Goal: Navigation & Orientation: Find specific page/section

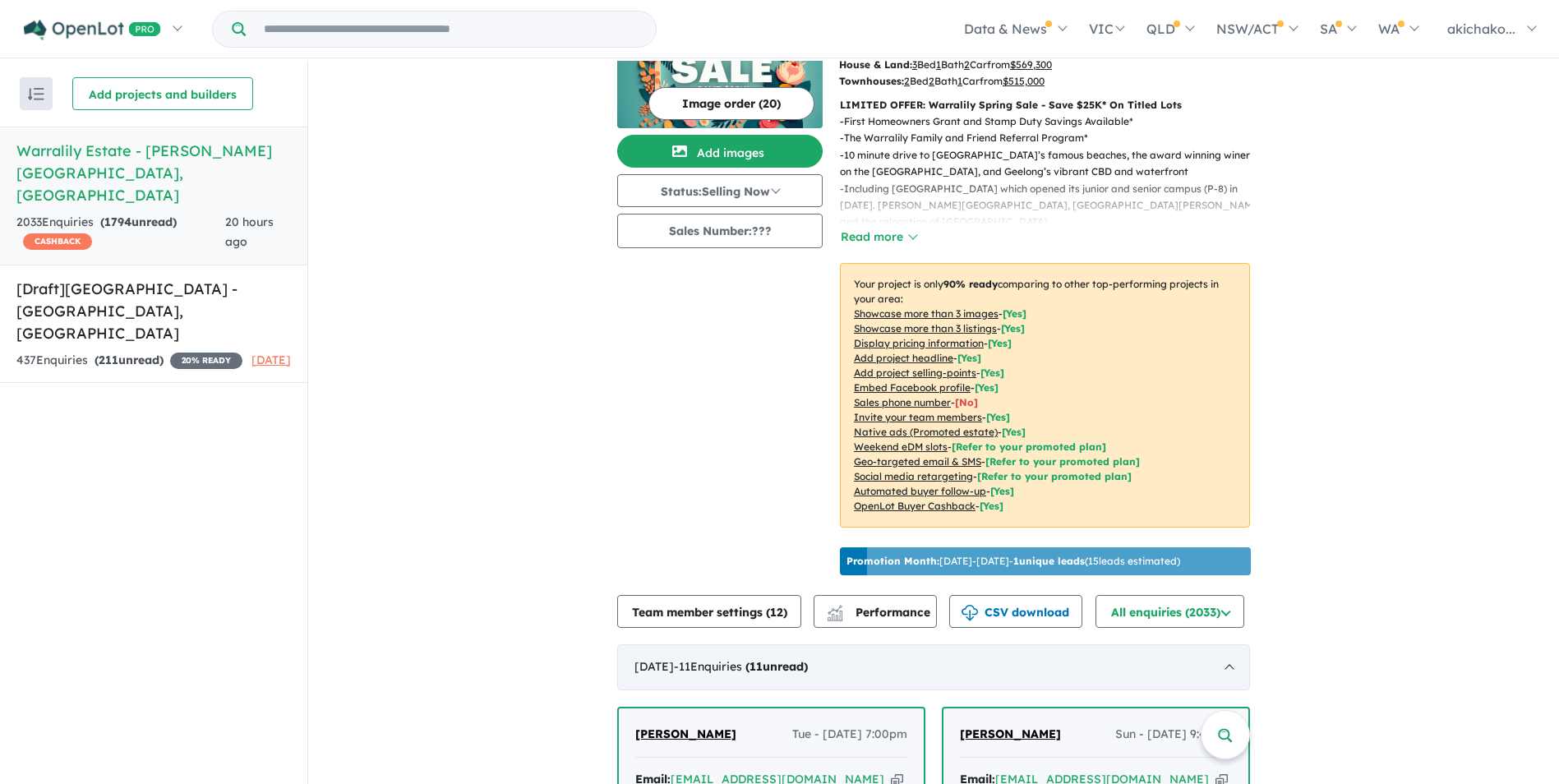
scroll to position [411, 0]
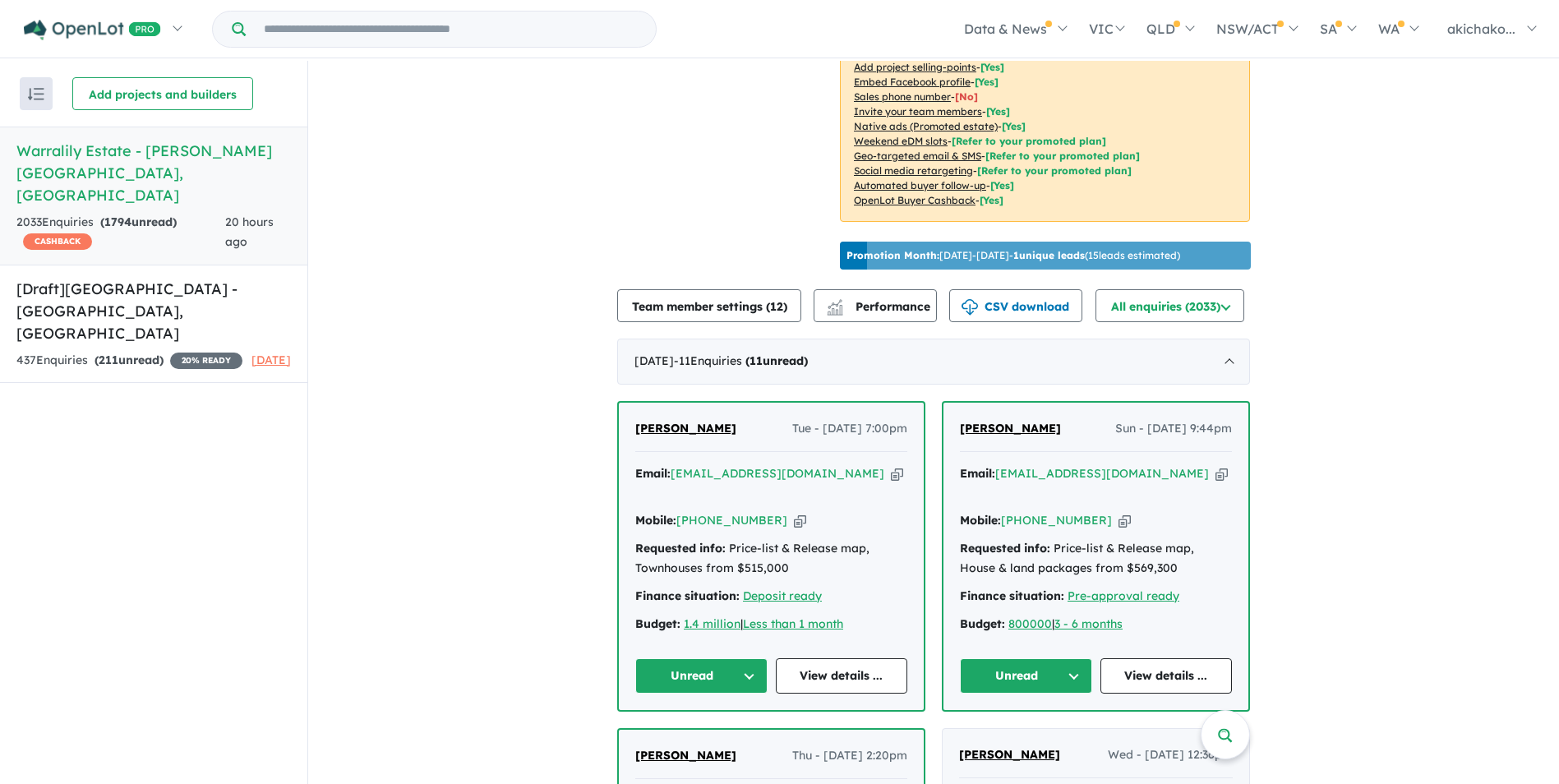
click at [730, 675] on button "Unread" at bounding box center [701, 675] width 132 height 35
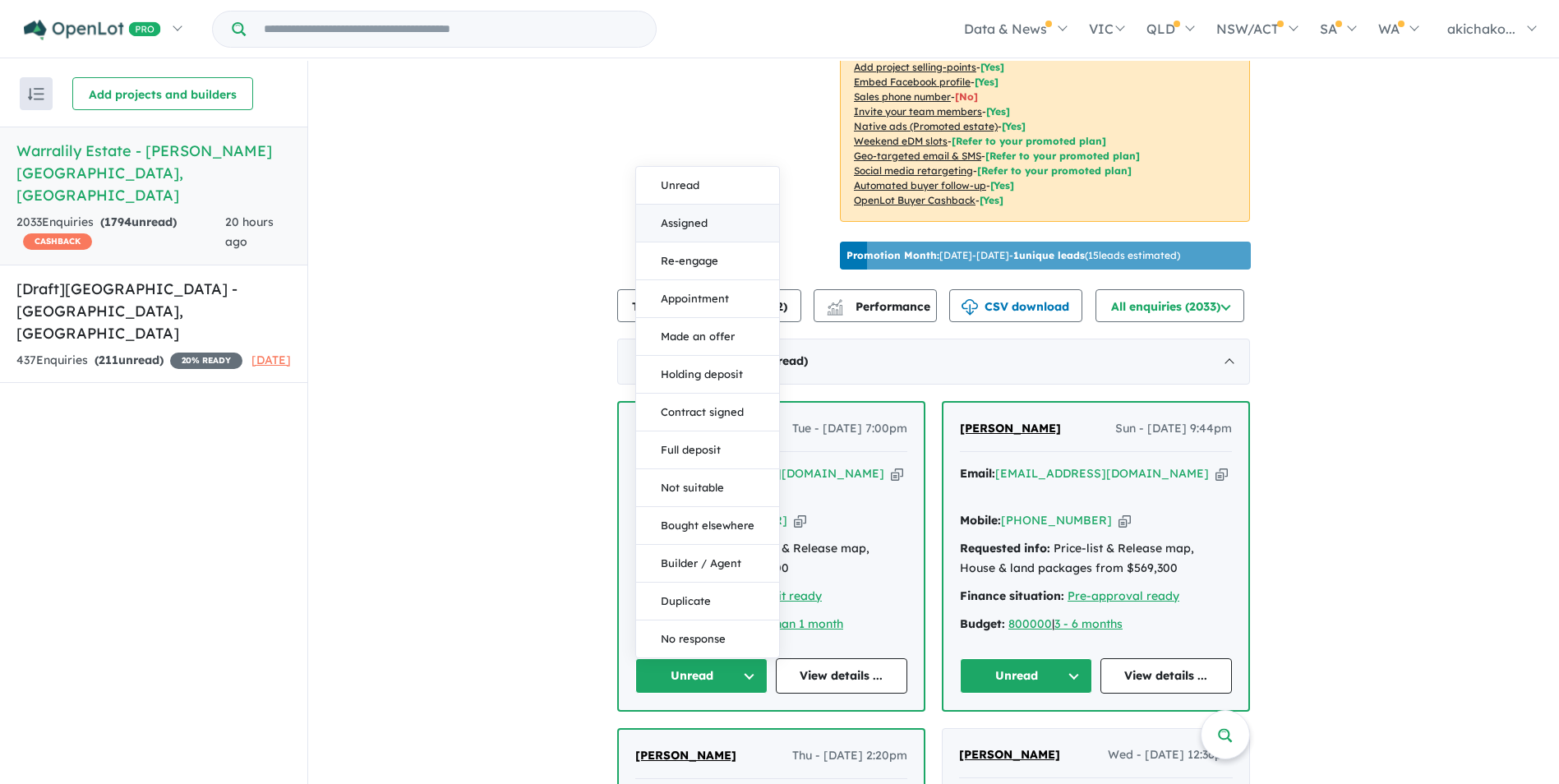
click at [689, 220] on button "Assigned" at bounding box center [708, 224] width 143 height 38
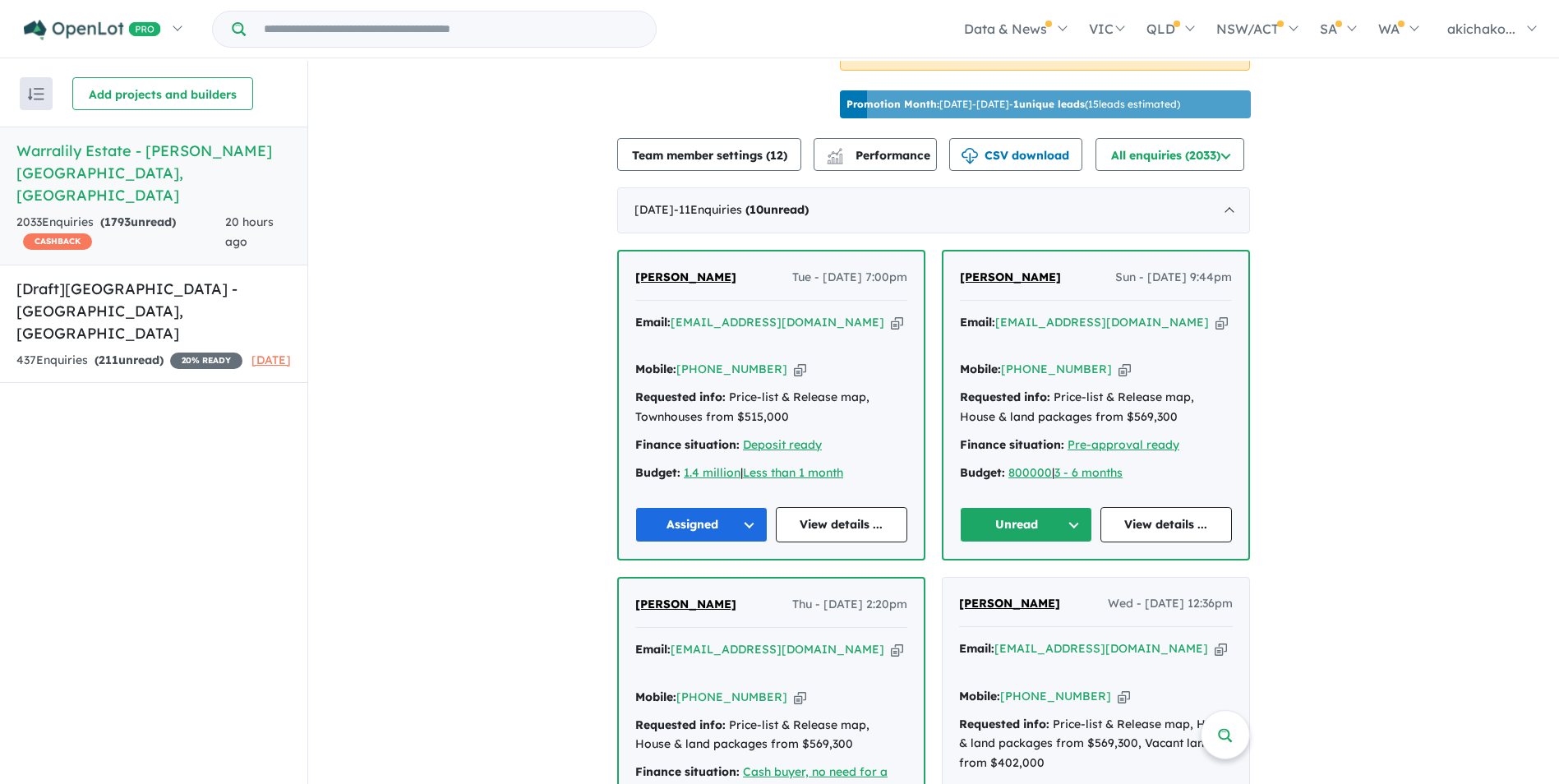
scroll to position [740, 0]
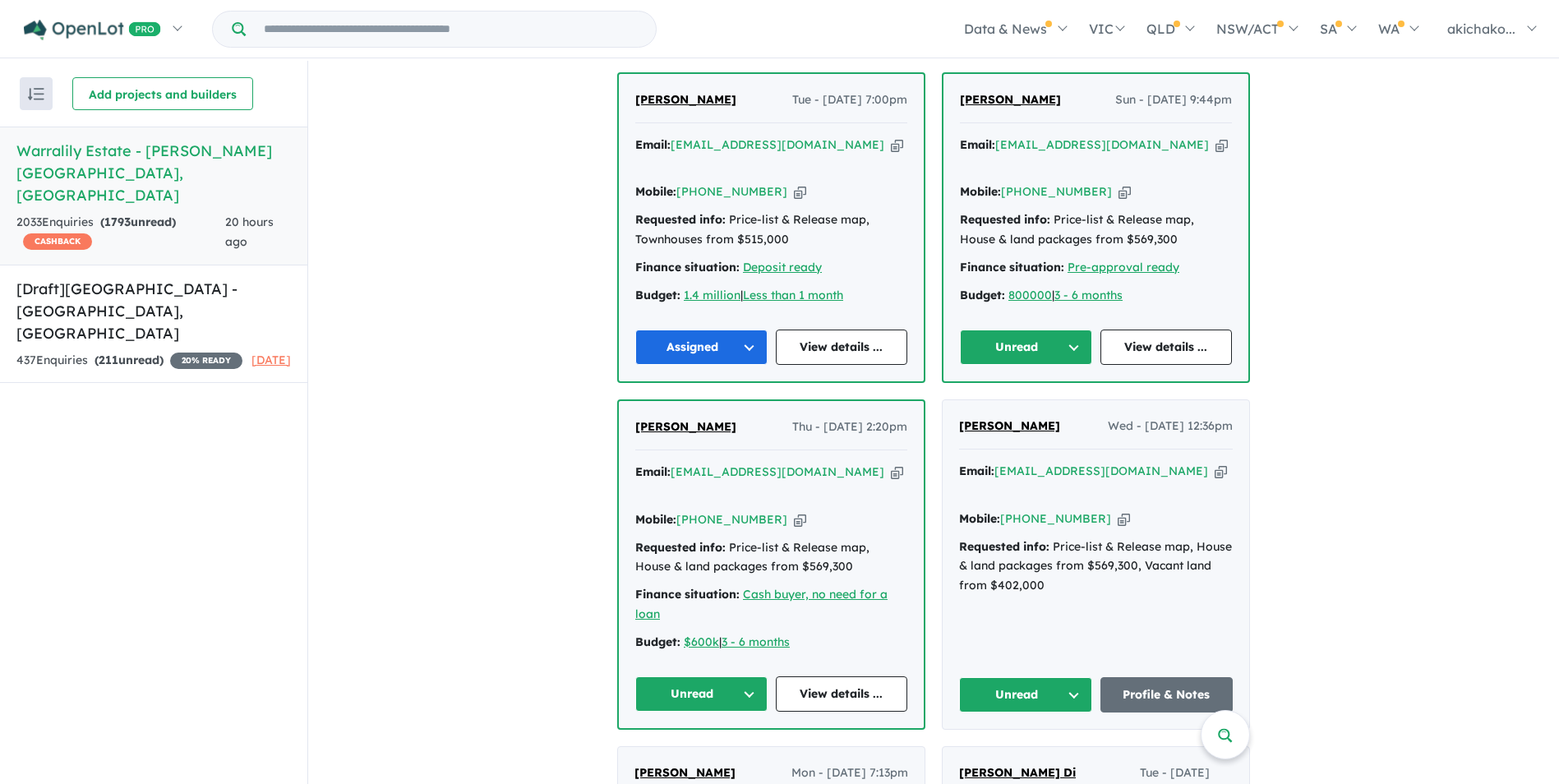
click at [731, 676] on button "Unread" at bounding box center [701, 693] width 132 height 35
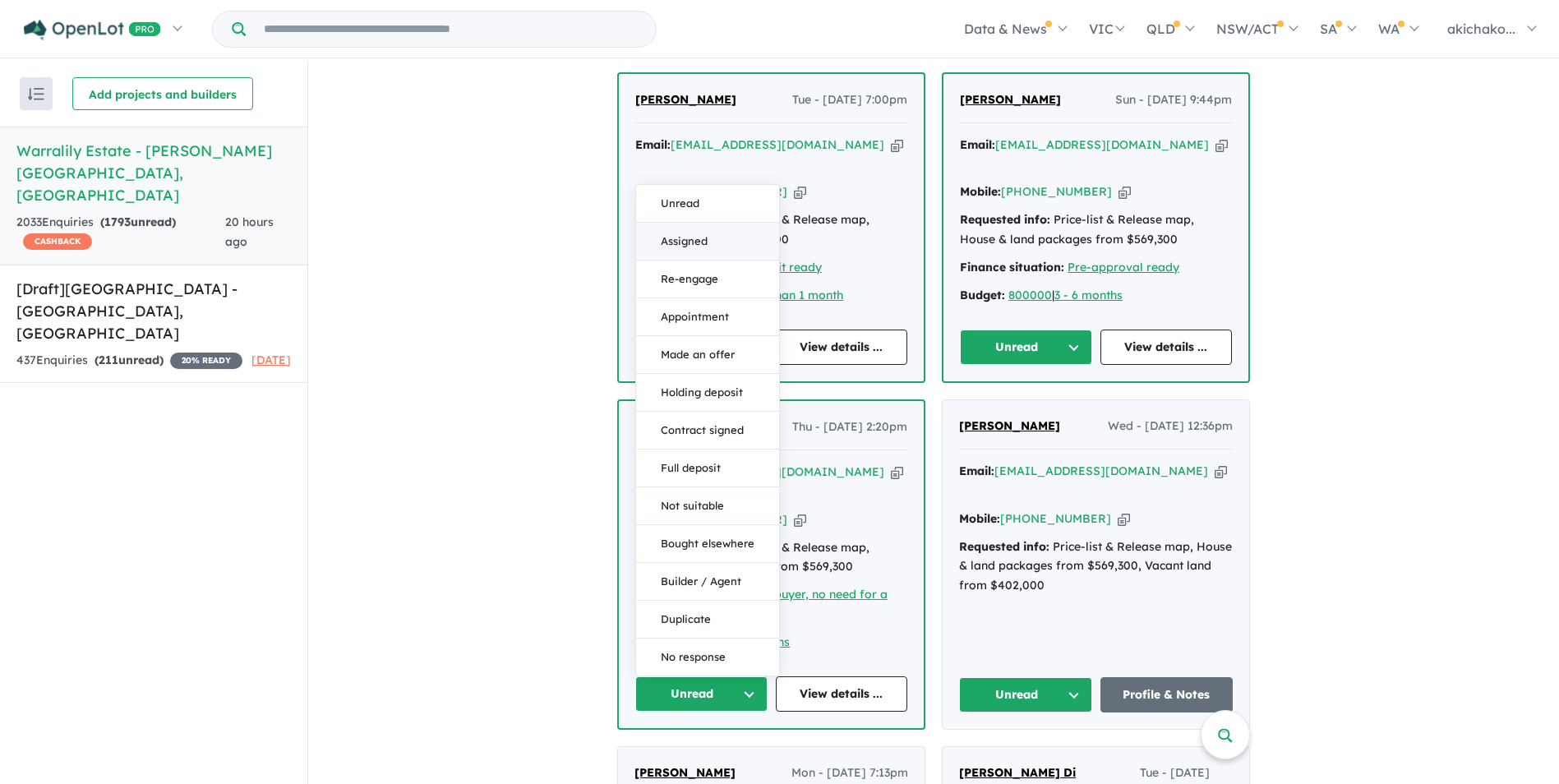
click at [686, 222] on button "Assigned" at bounding box center [708, 241] width 143 height 38
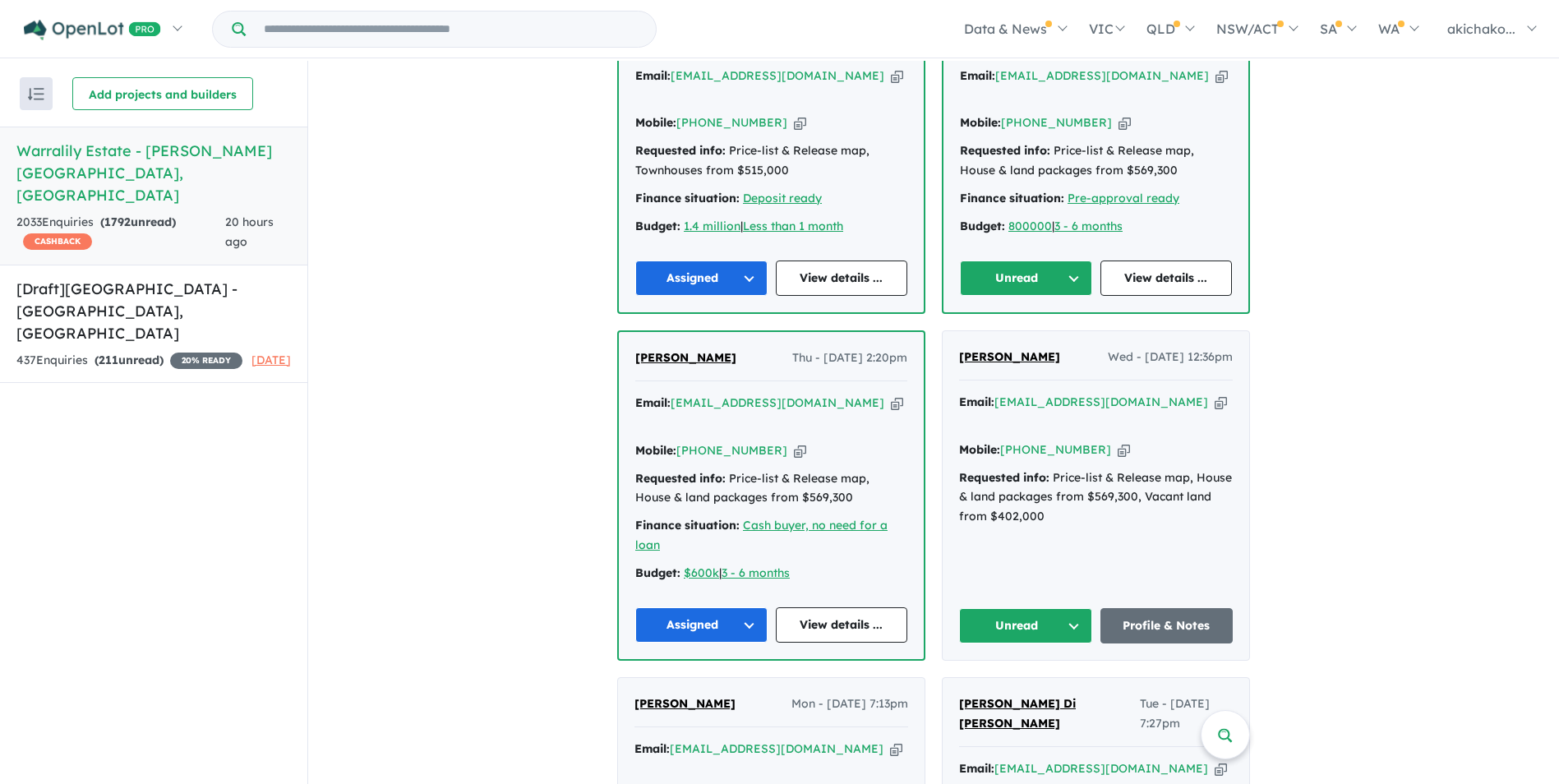
scroll to position [904, 0]
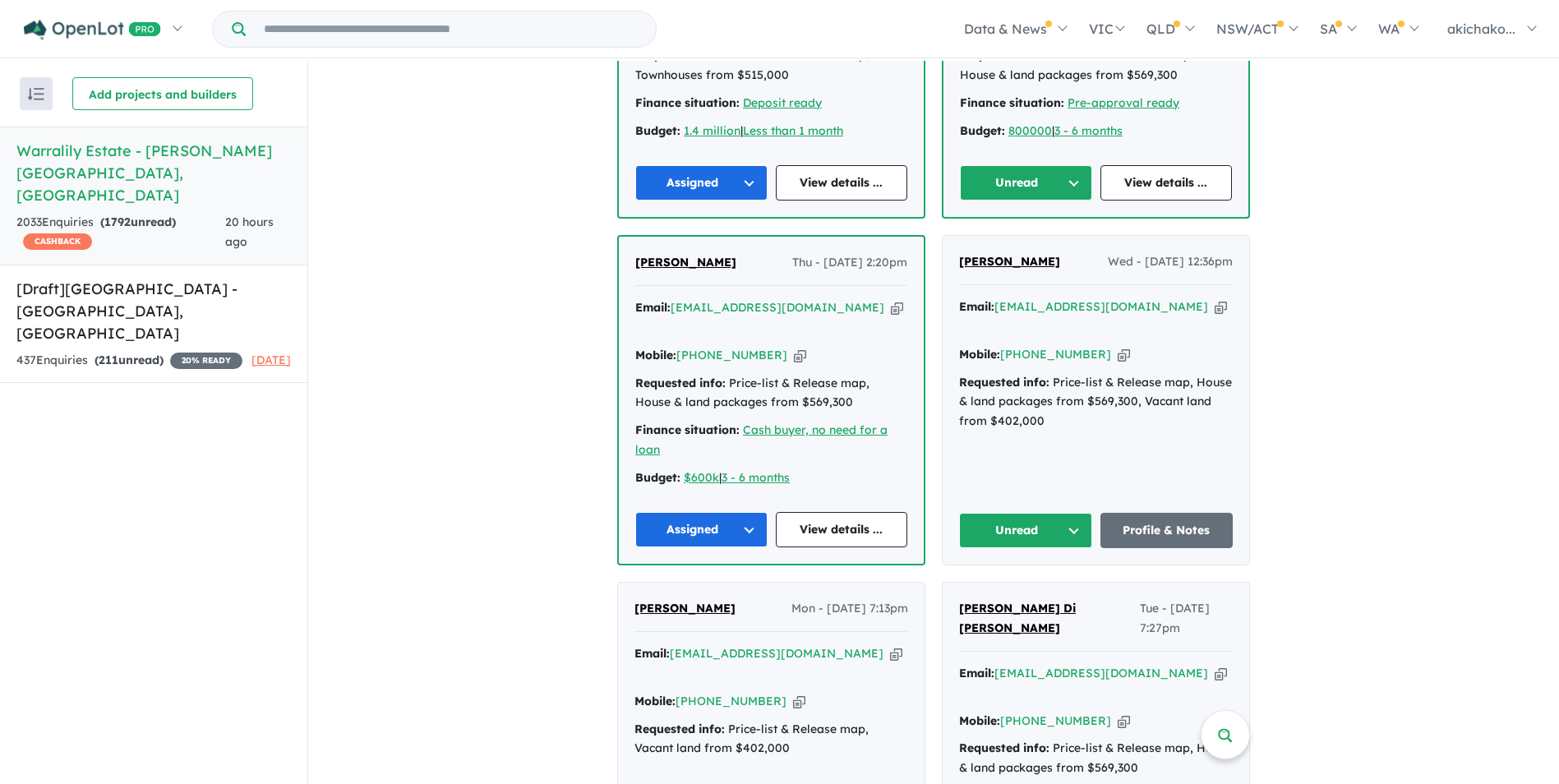
click at [1044, 513] on button "Unread" at bounding box center [1025, 530] width 133 height 35
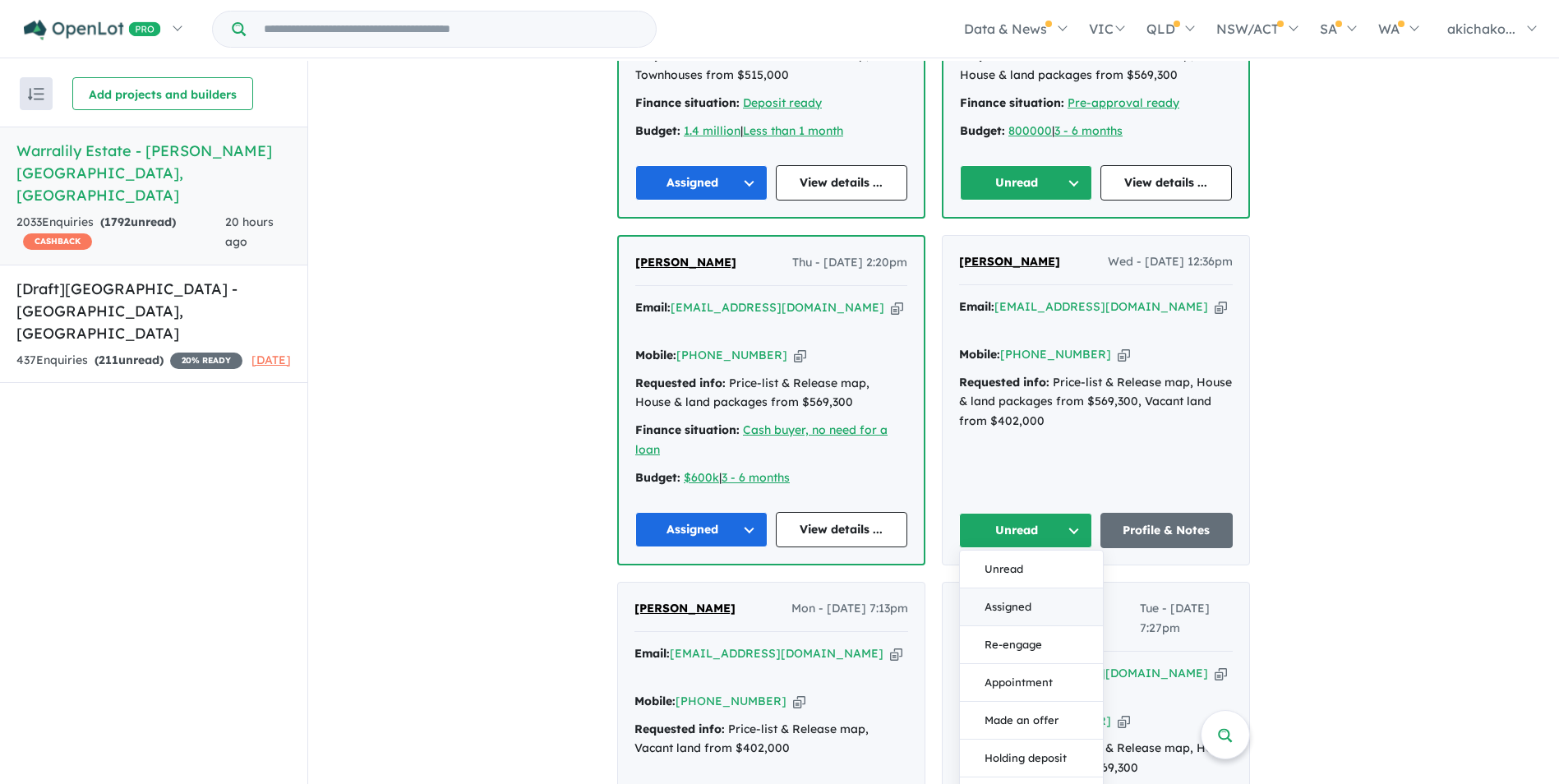
click at [998, 588] on button "Assigned" at bounding box center [1032, 607] width 143 height 38
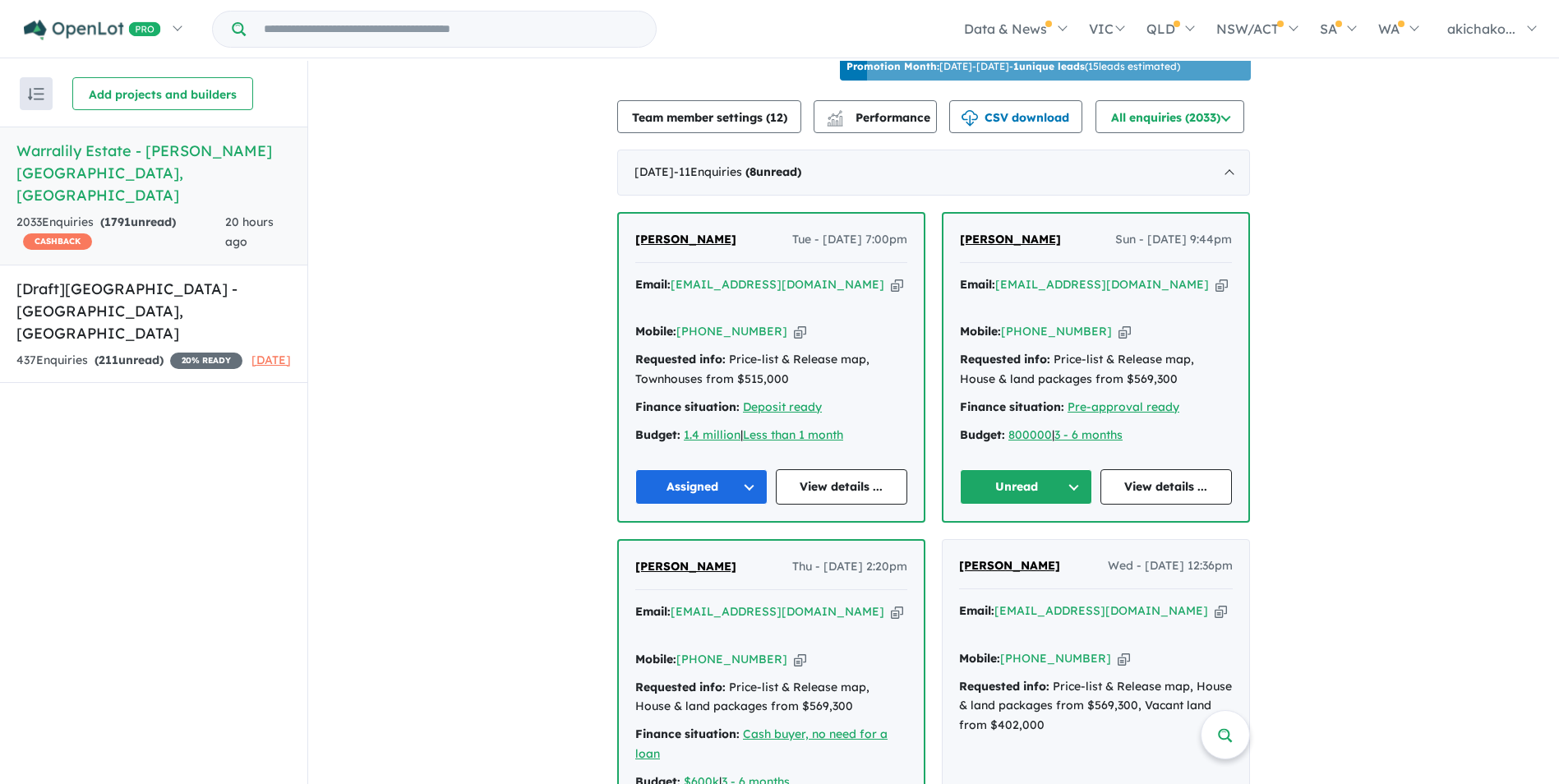
scroll to position [575, 0]
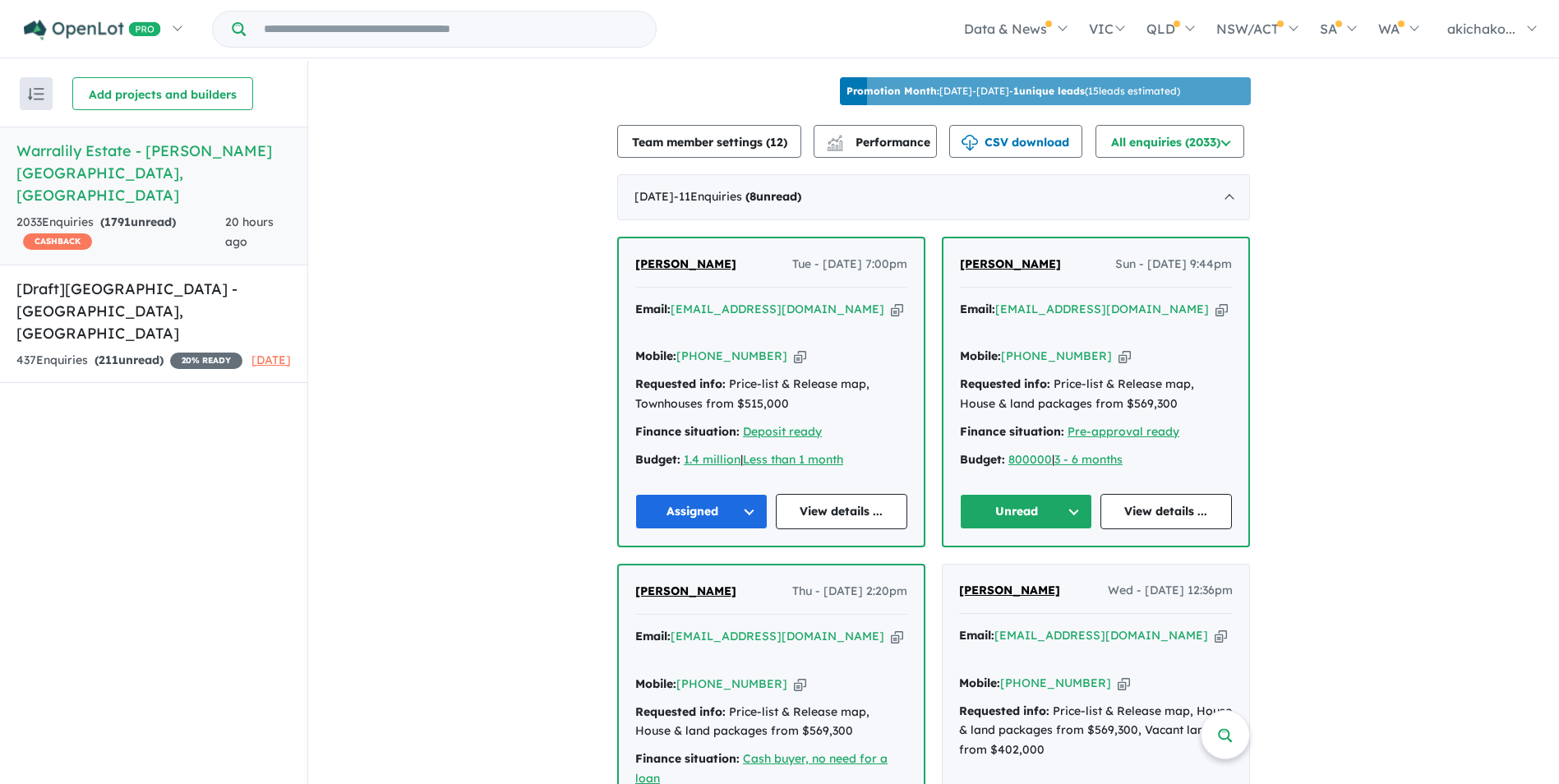
click at [1068, 508] on button "Unread" at bounding box center [1026, 511] width 132 height 35
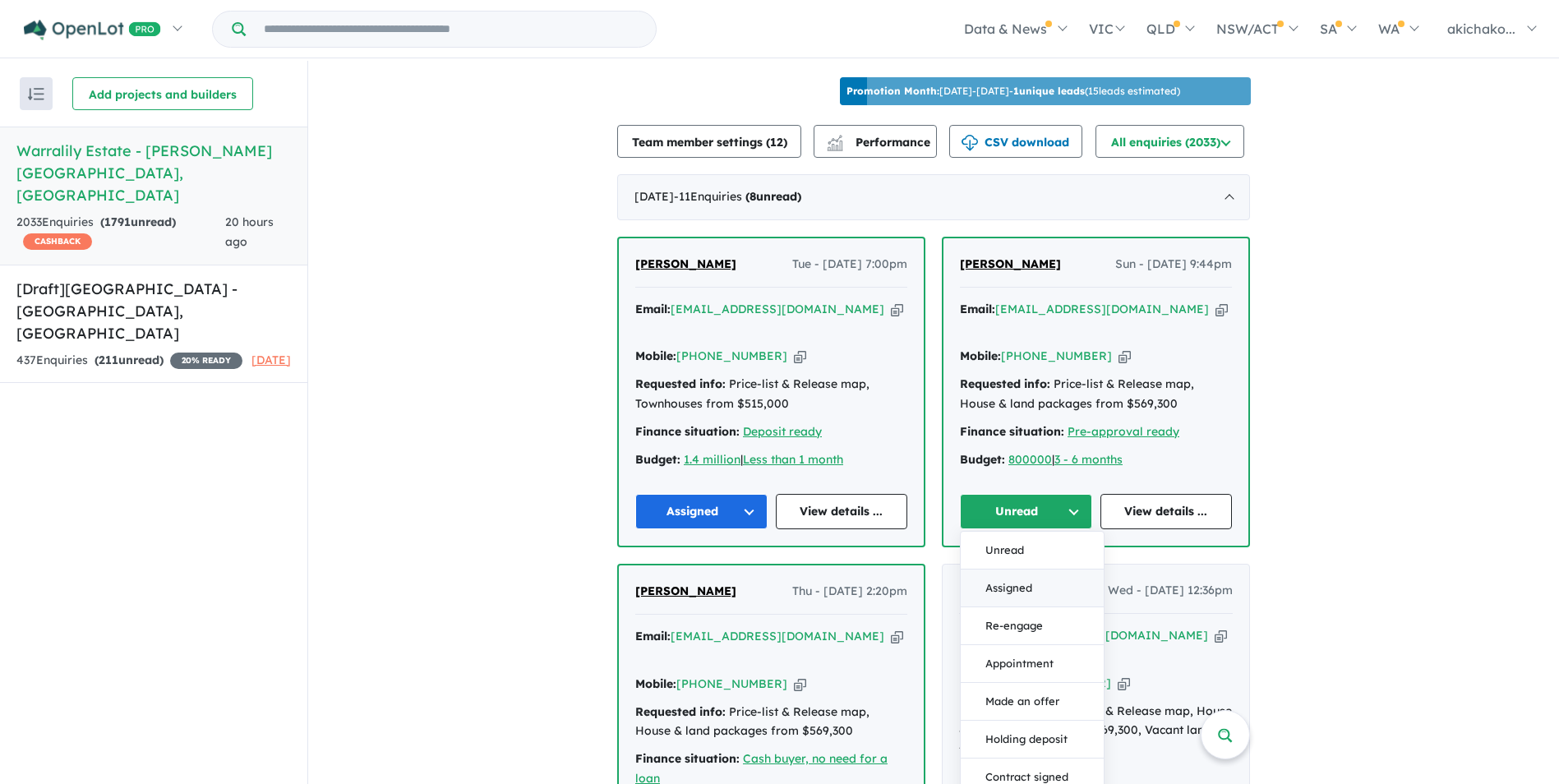
click at [1015, 593] on button "Assigned" at bounding box center [1033, 589] width 143 height 38
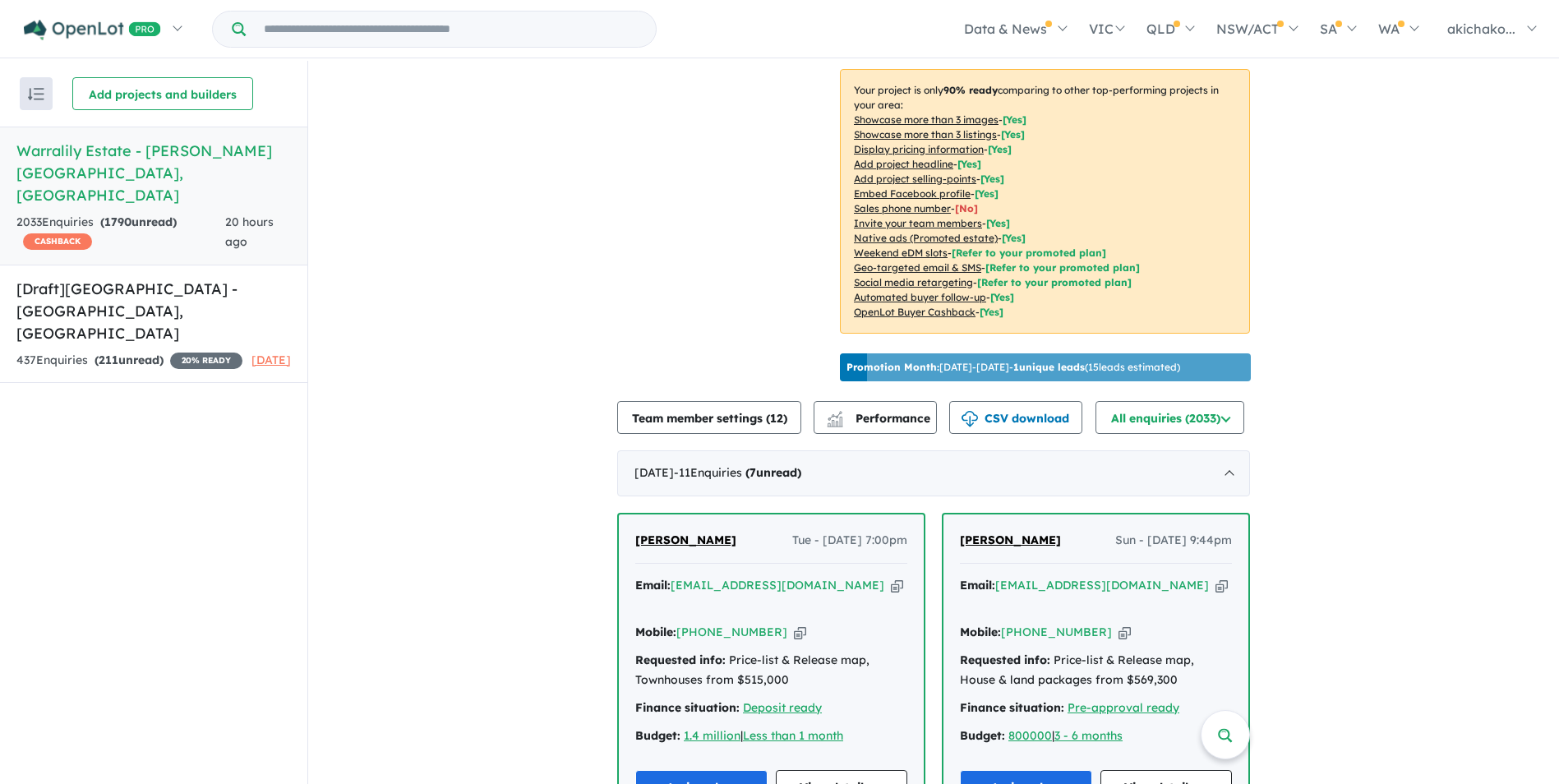
scroll to position [0, 0]
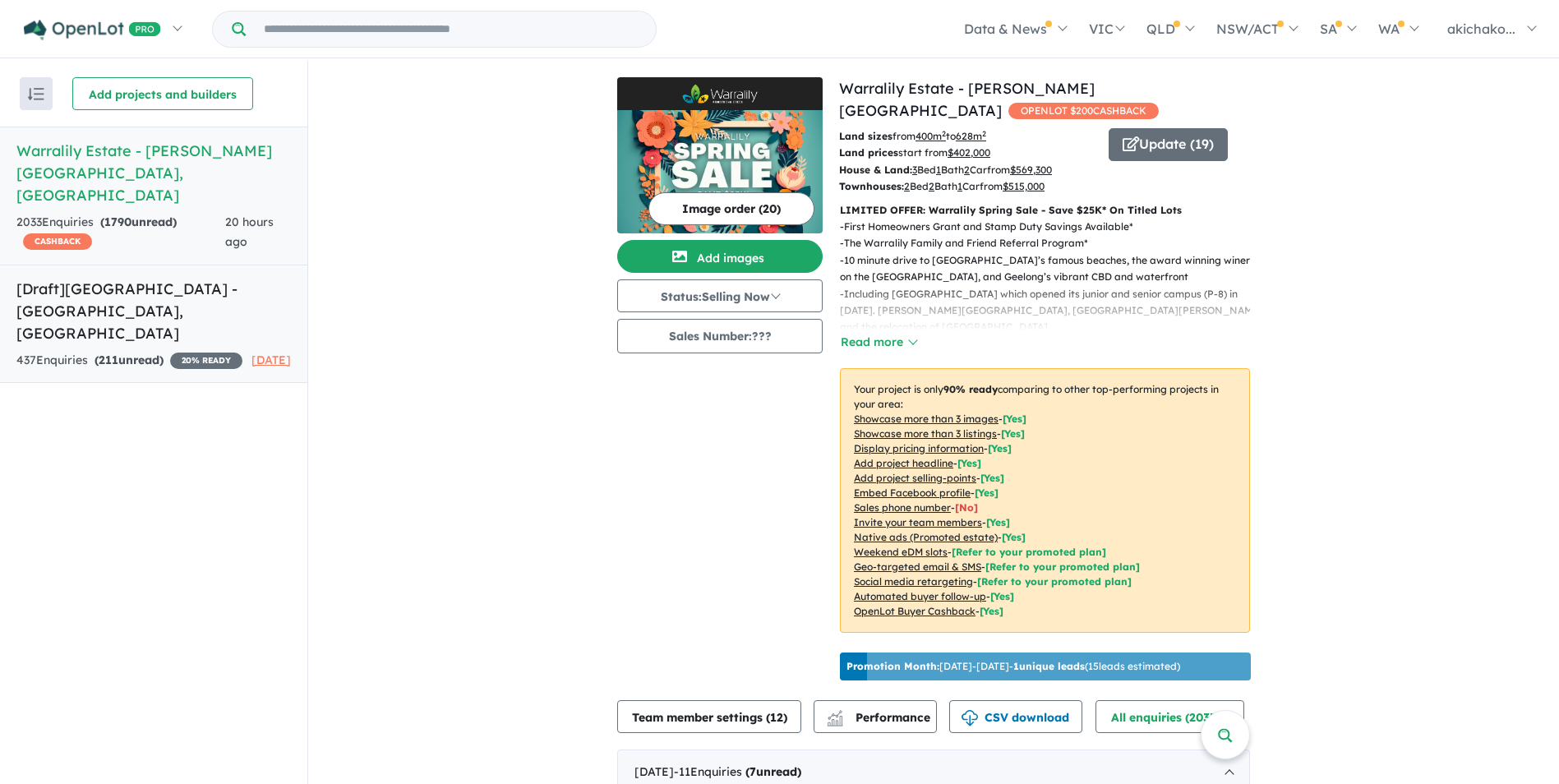
click at [134, 278] on h5 "[Draft] Warralily [GEOGRAPHIC_DATA] - [GEOGRAPHIC_DATA] , [GEOGRAPHIC_DATA]" at bounding box center [153, 310] width 274 height 66
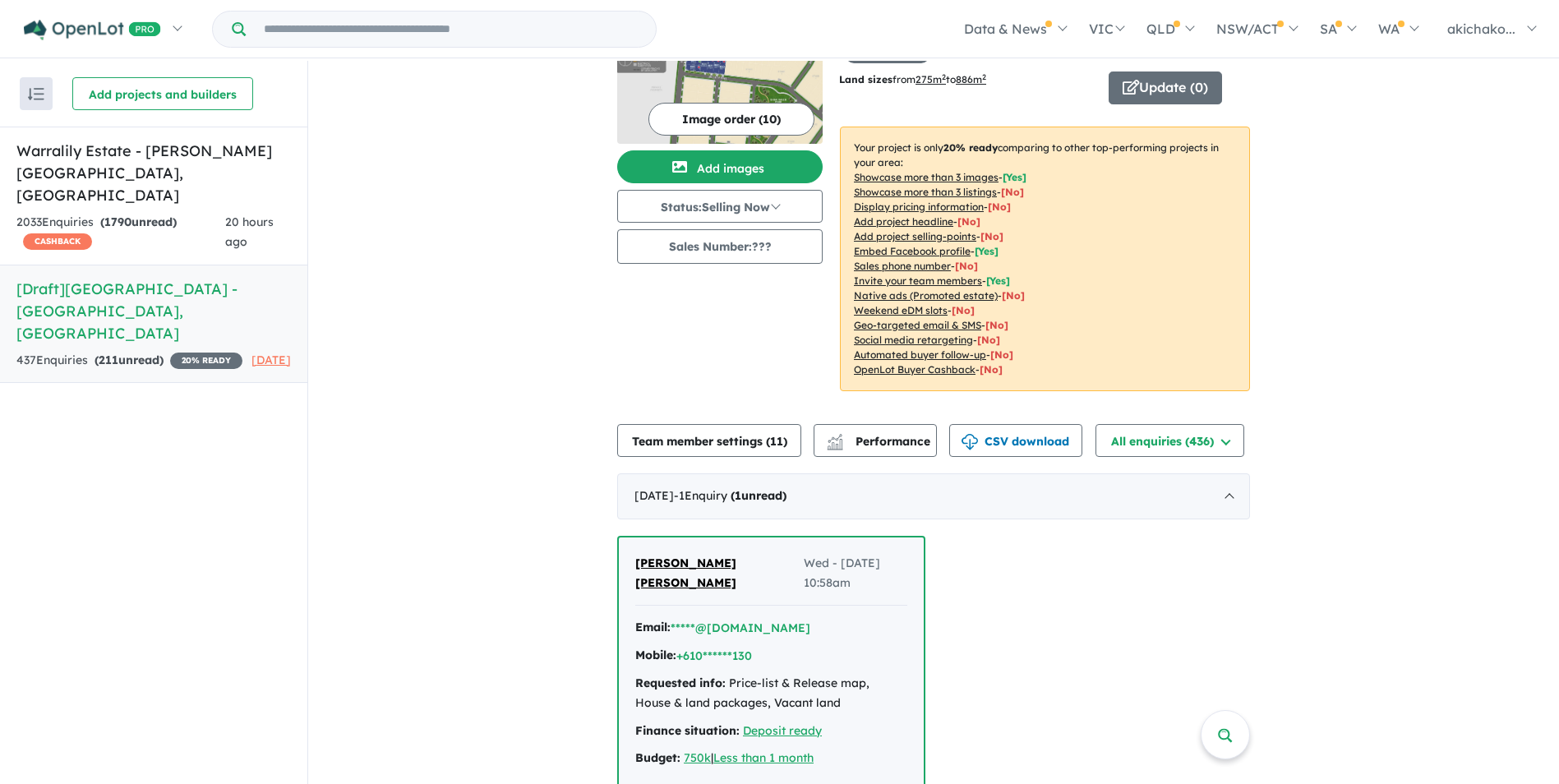
scroll to position [411, 0]
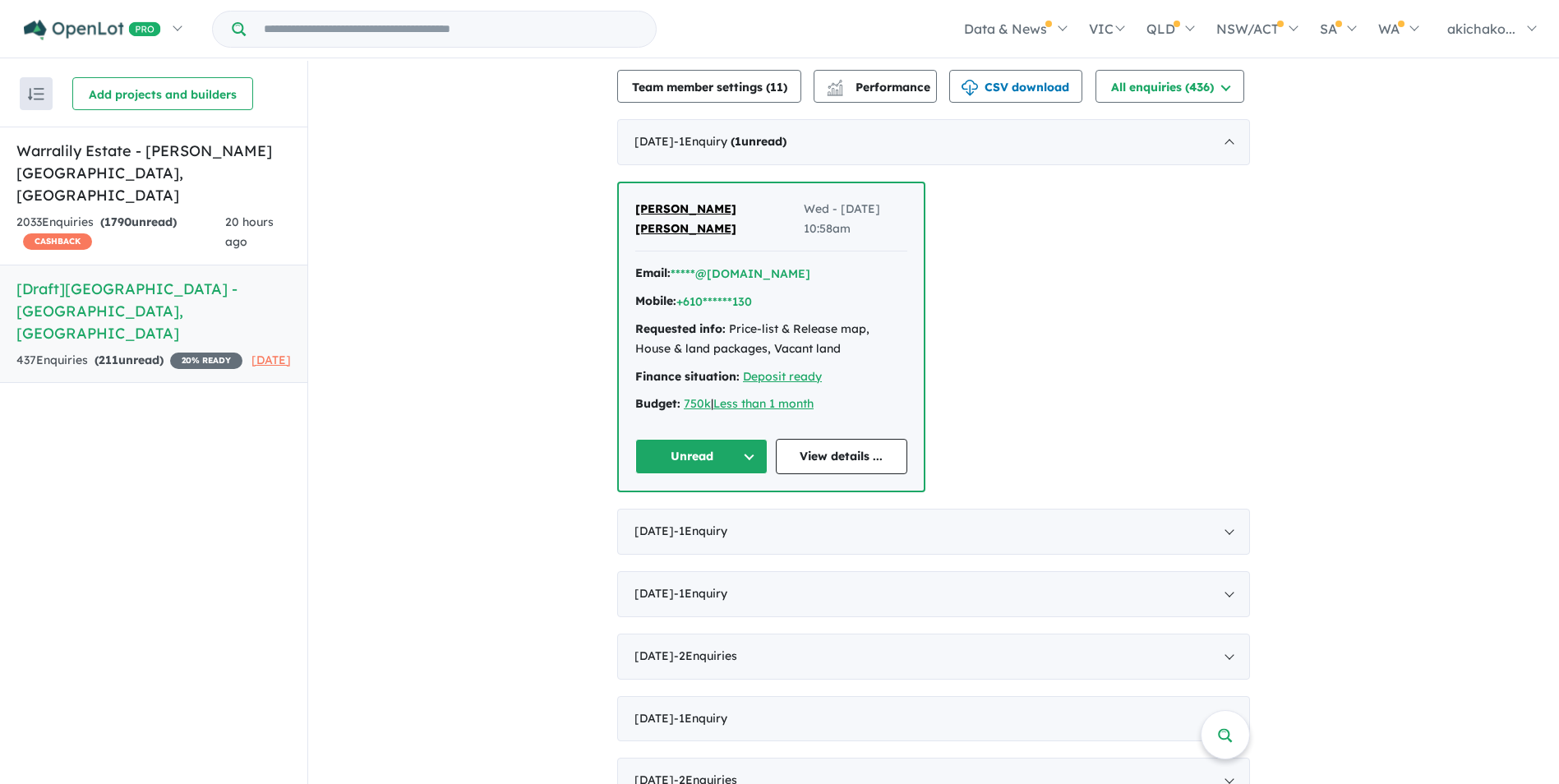
click at [724, 456] on button "Unread" at bounding box center [701, 456] width 132 height 35
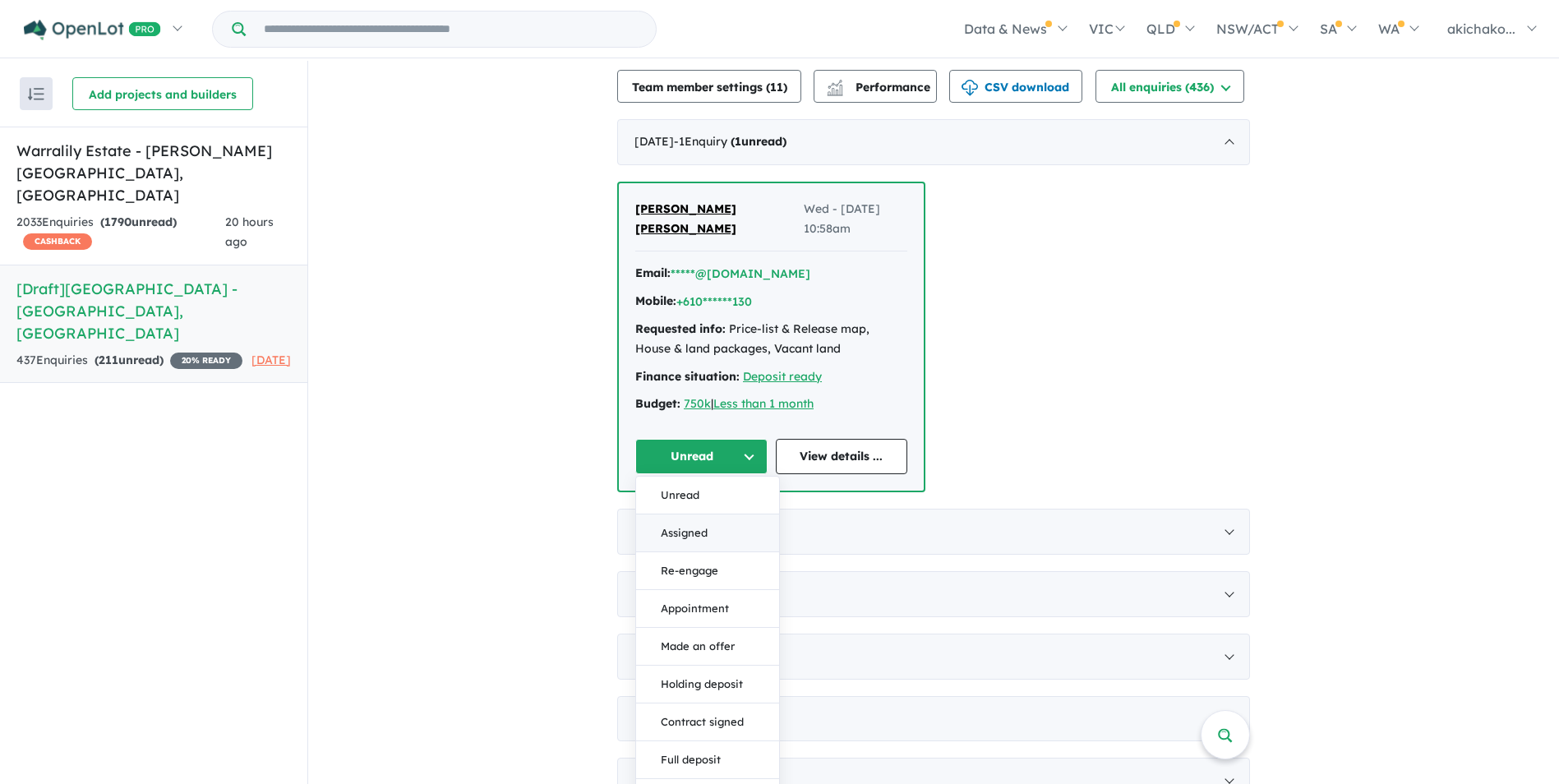
click at [701, 518] on button "Assigned" at bounding box center [708, 534] width 143 height 38
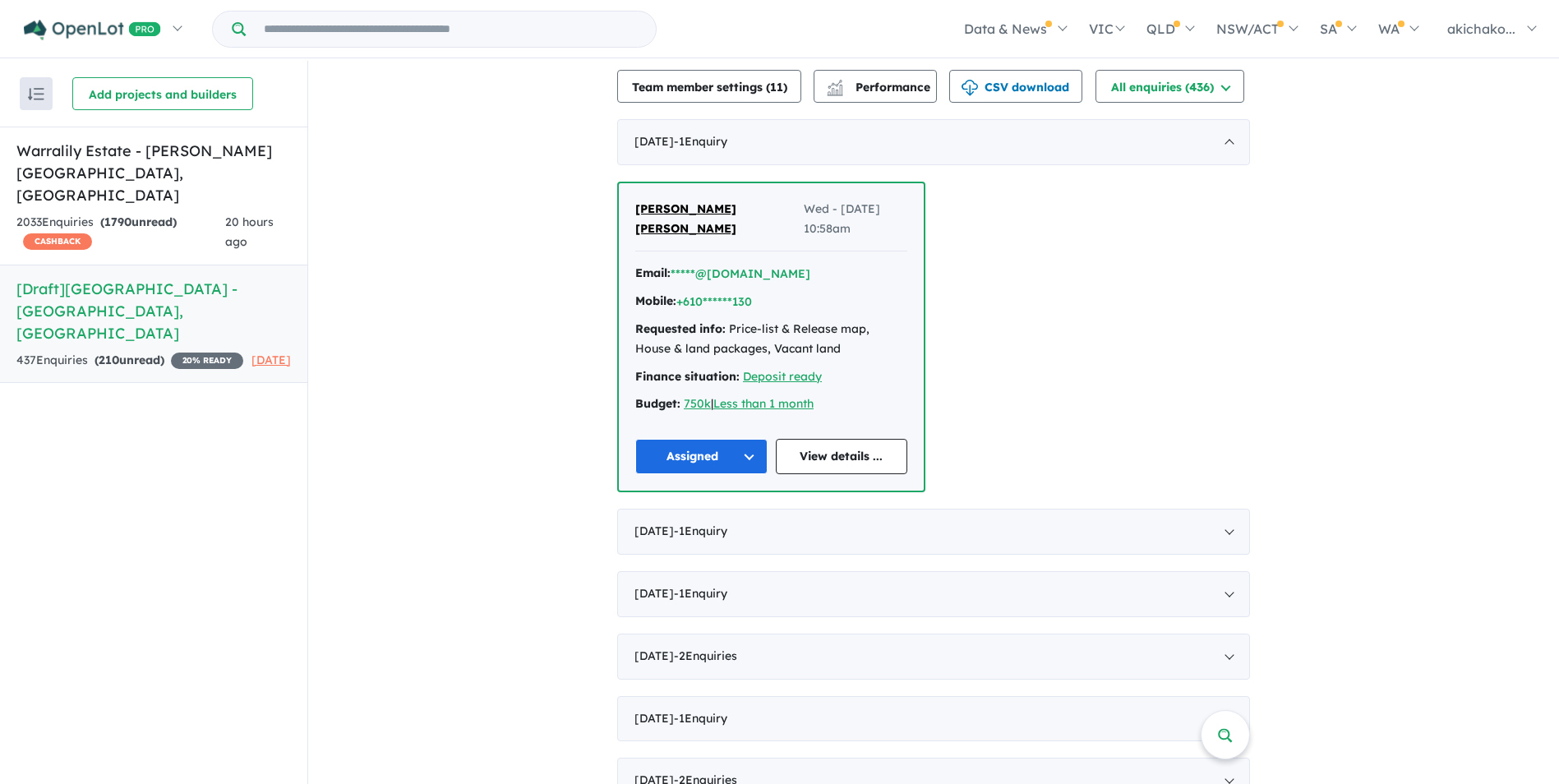
drag, startPoint x: 495, startPoint y: 441, endPoint x: 446, endPoint y: 426, distance: 51.2
click at [123, 140] on h5 "Warralily Estate - [PERSON_NAME][GEOGRAPHIC_DATA] , [GEOGRAPHIC_DATA]" at bounding box center [153, 172] width 274 height 66
